Goal: Information Seeking & Learning: Learn about a topic

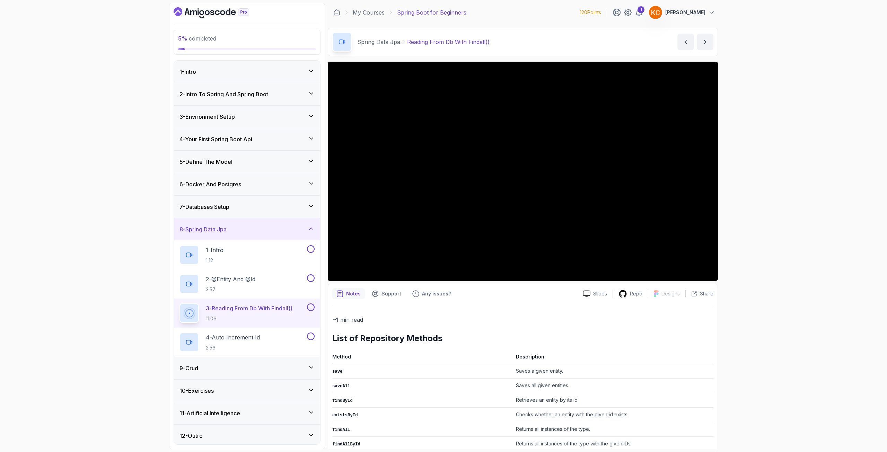
drag, startPoint x: 256, startPoint y: 197, endPoint x: 273, endPoint y: 200, distance: 17.2
click at [256, 197] on div "7 - Databases Setup" at bounding box center [247, 207] width 146 height 22
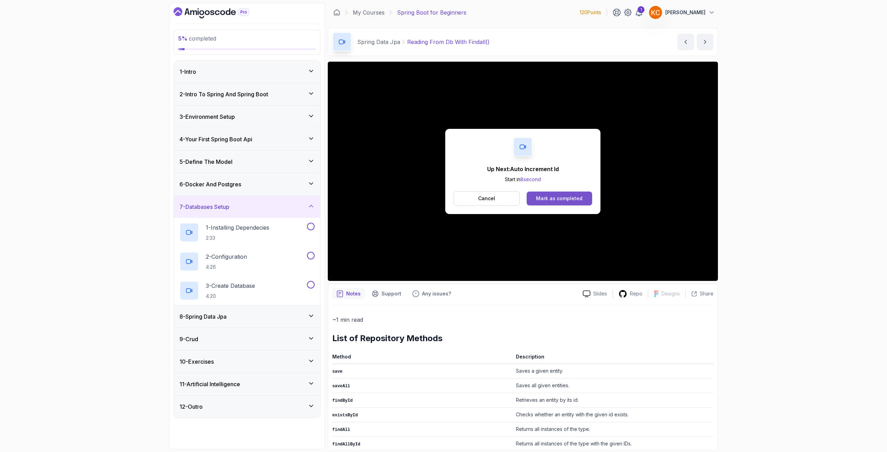
click at [556, 197] on div "Mark as completed" at bounding box center [559, 198] width 46 height 7
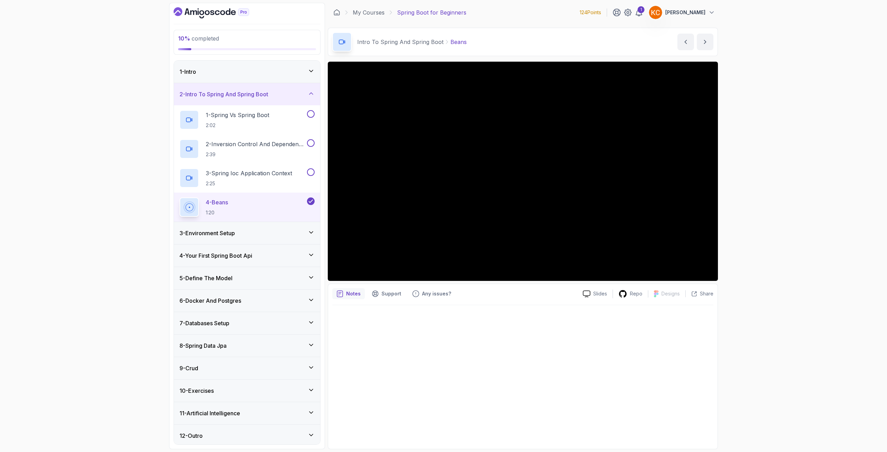
scroll to position [2, 0]
click at [224, 343] on h3 "8 - Spring Data Jpa" at bounding box center [203, 343] width 47 height 8
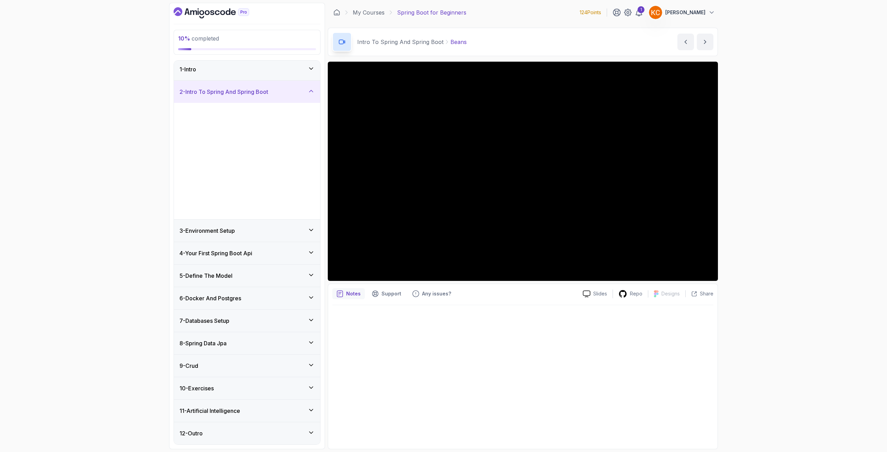
scroll to position [0, 0]
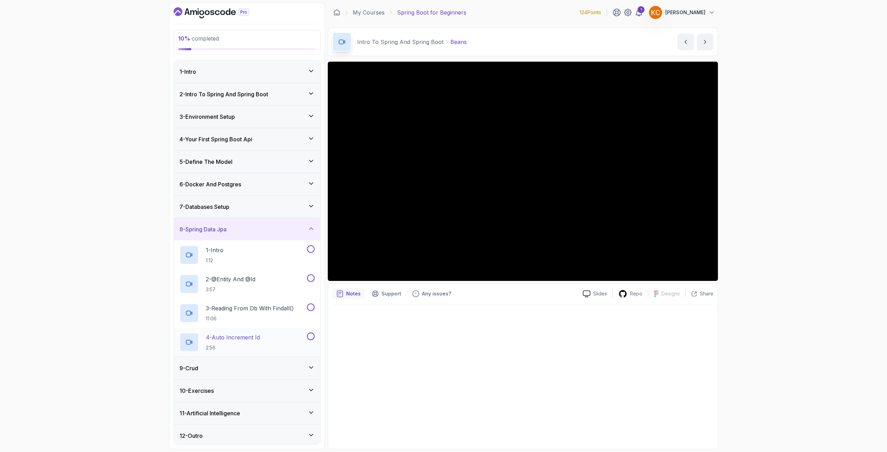
click at [228, 340] on p "4 - Auto Increment Id" at bounding box center [233, 337] width 54 height 8
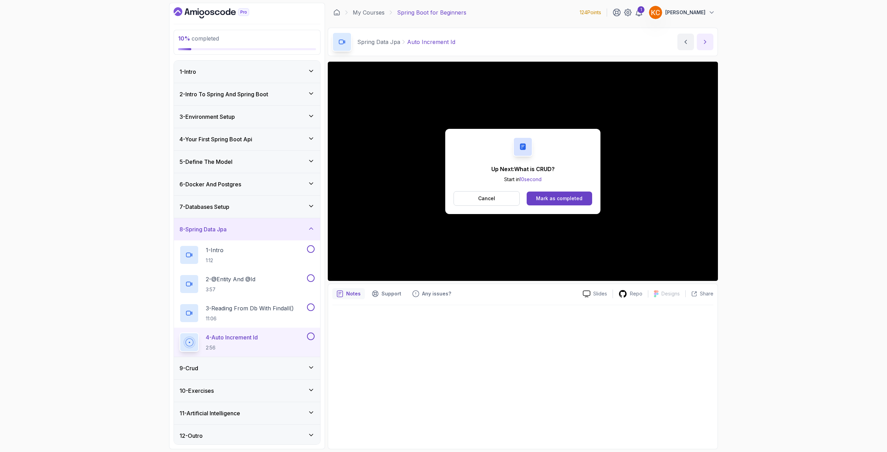
click at [707, 44] on icon "next content" at bounding box center [705, 41] width 7 height 7
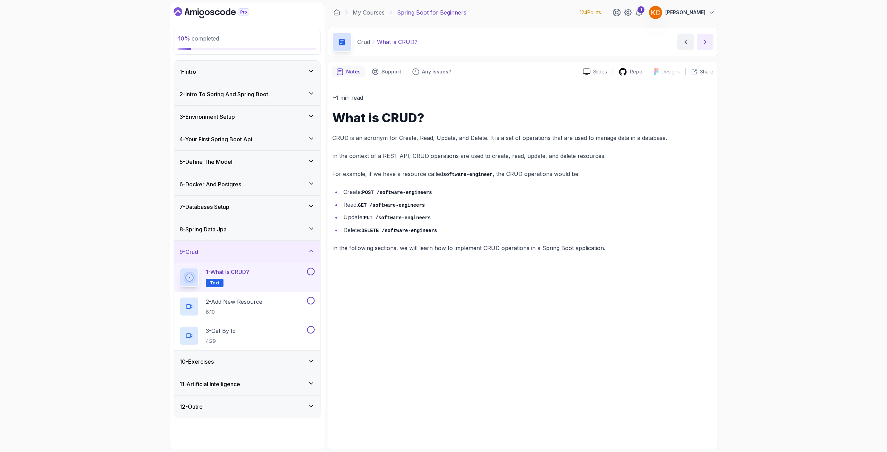
click at [706, 45] on button "next content" at bounding box center [705, 42] width 17 height 17
